Goal: Book appointment/travel/reservation

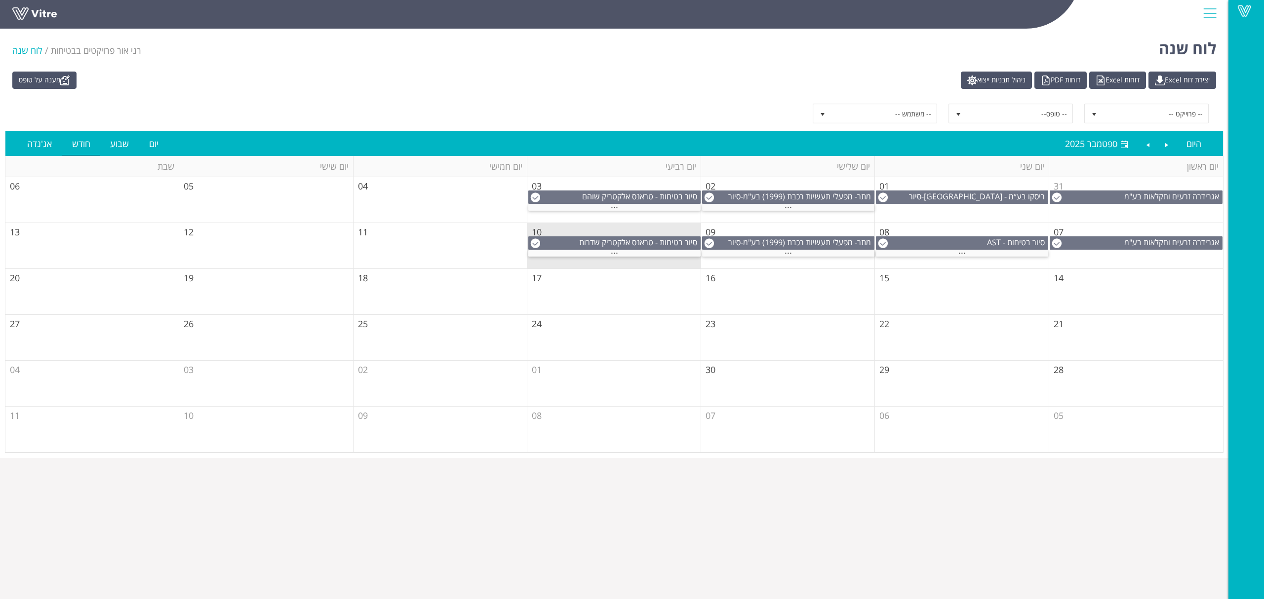
click at [620, 259] on td "10" at bounding box center [614, 246] width 174 height 46
click at [617, 255] on span "..." at bounding box center [614, 250] width 7 height 11
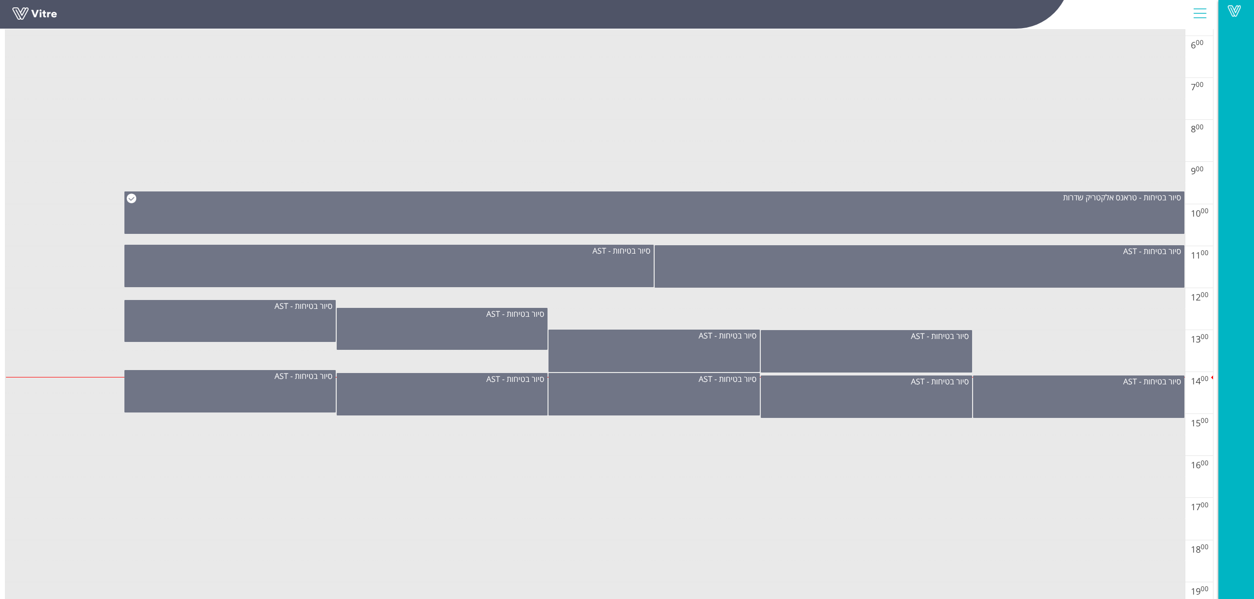
scroll to position [395, 0]
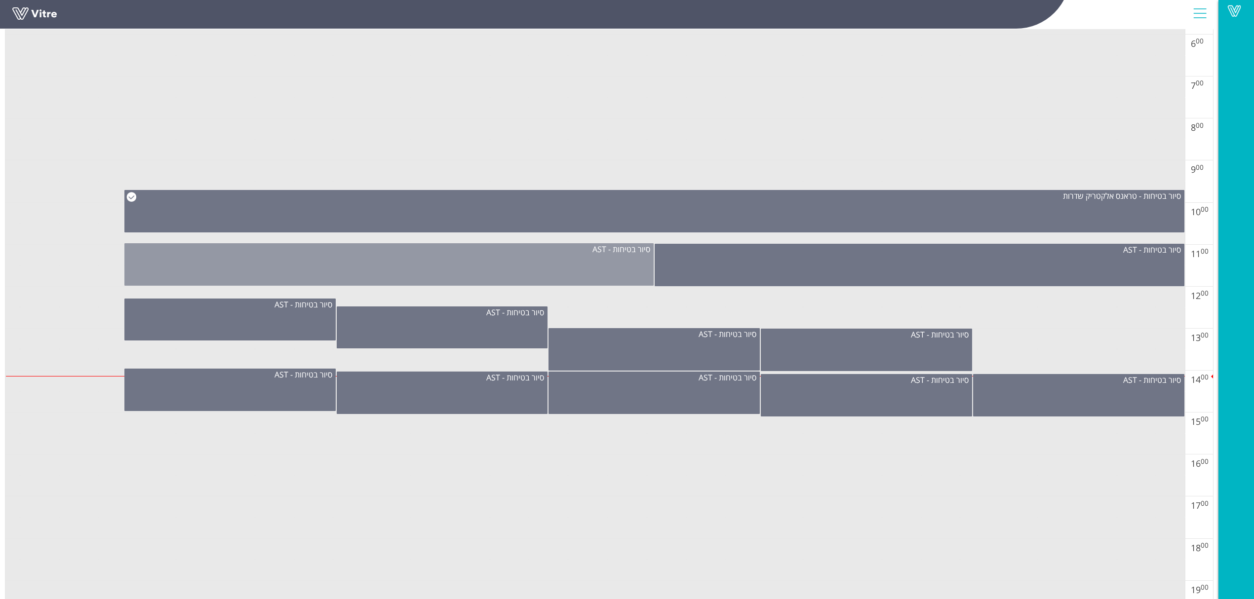
click at [545, 264] on div "סיור בטיחות - AST" at bounding box center [389, 264] width 530 height 42
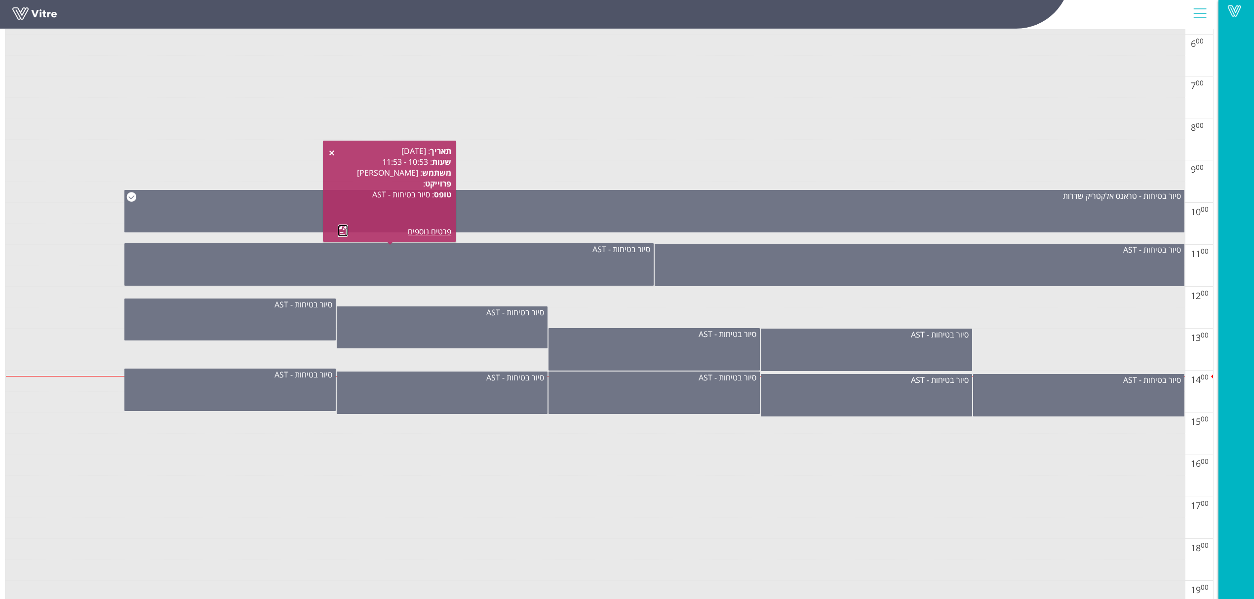
click at [339, 231] on link at bounding box center [343, 231] width 10 height 12
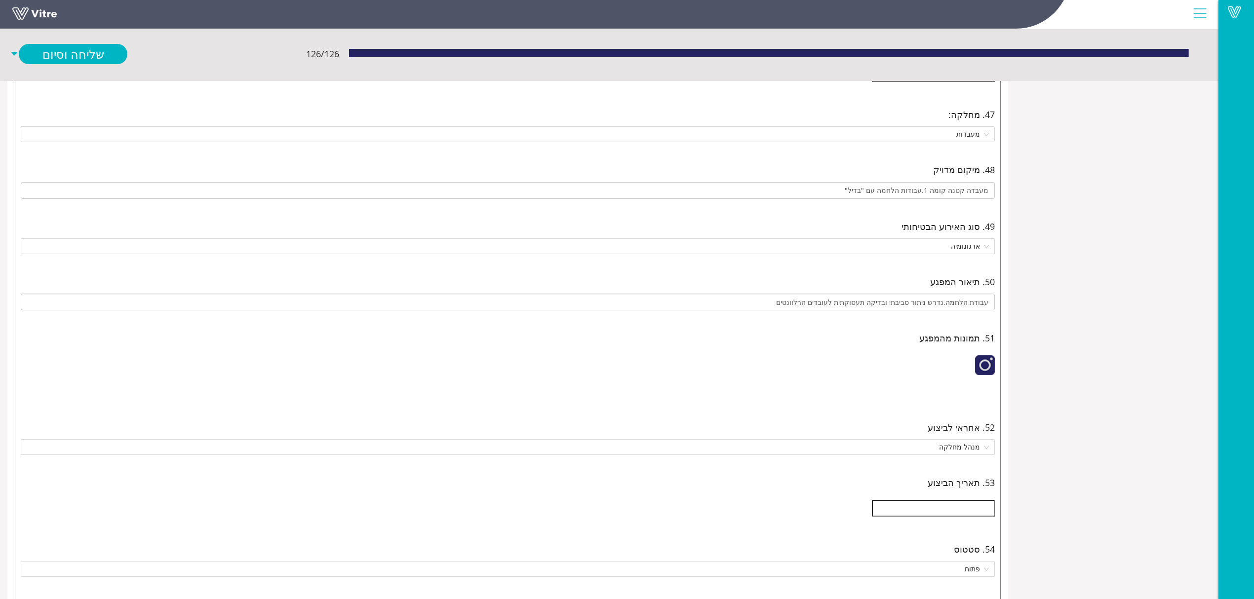
scroll to position [3751, 0]
